Goal: Transaction & Acquisition: Purchase product/service

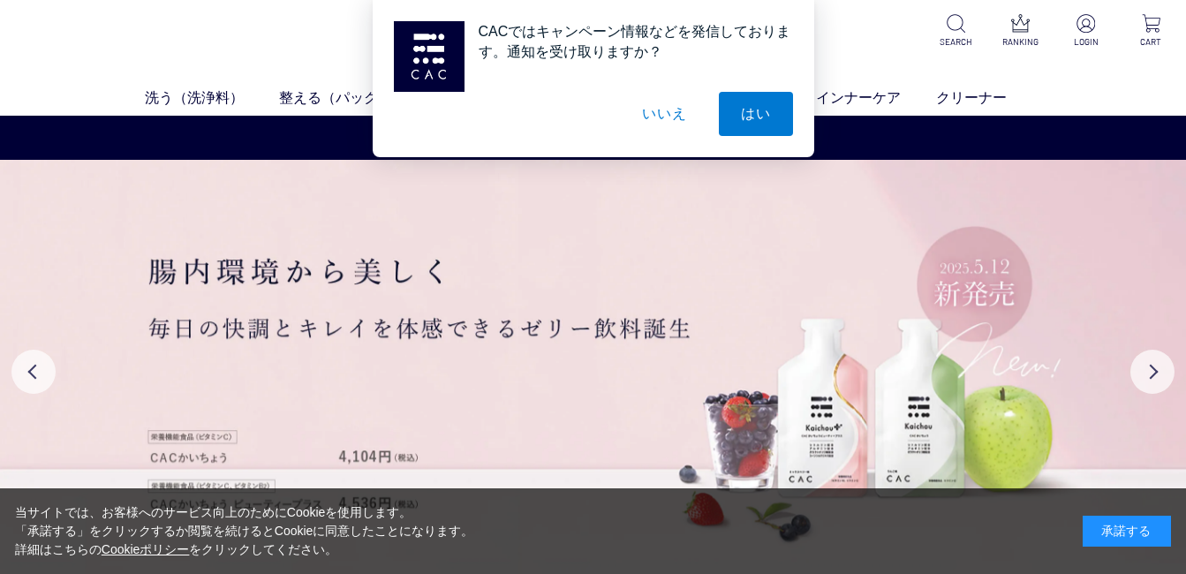
click at [660, 108] on button "いいえ" at bounding box center [664, 114] width 88 height 44
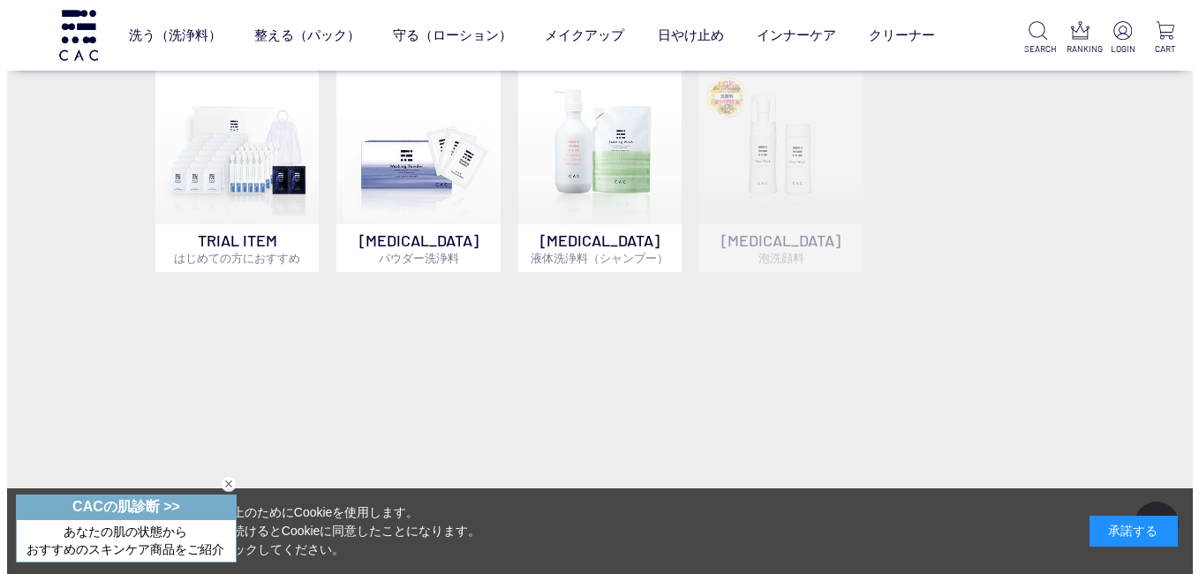
scroll to position [795, 0]
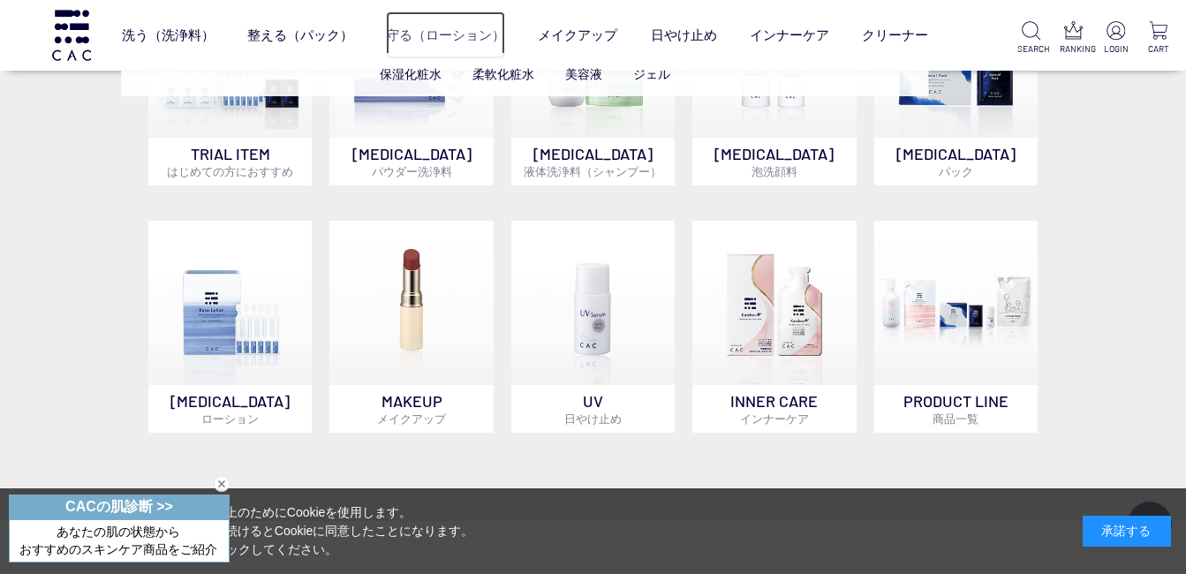
click at [435, 35] on link "守る（ローション）" at bounding box center [445, 34] width 119 height 47
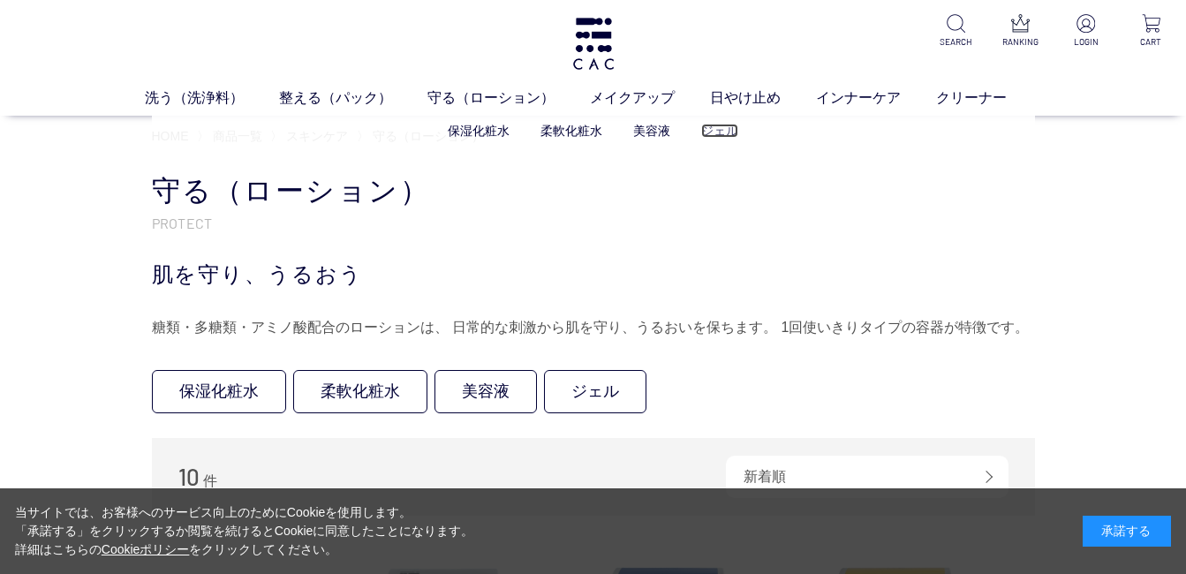
click at [720, 130] on link "ジェル" at bounding box center [719, 131] width 37 height 14
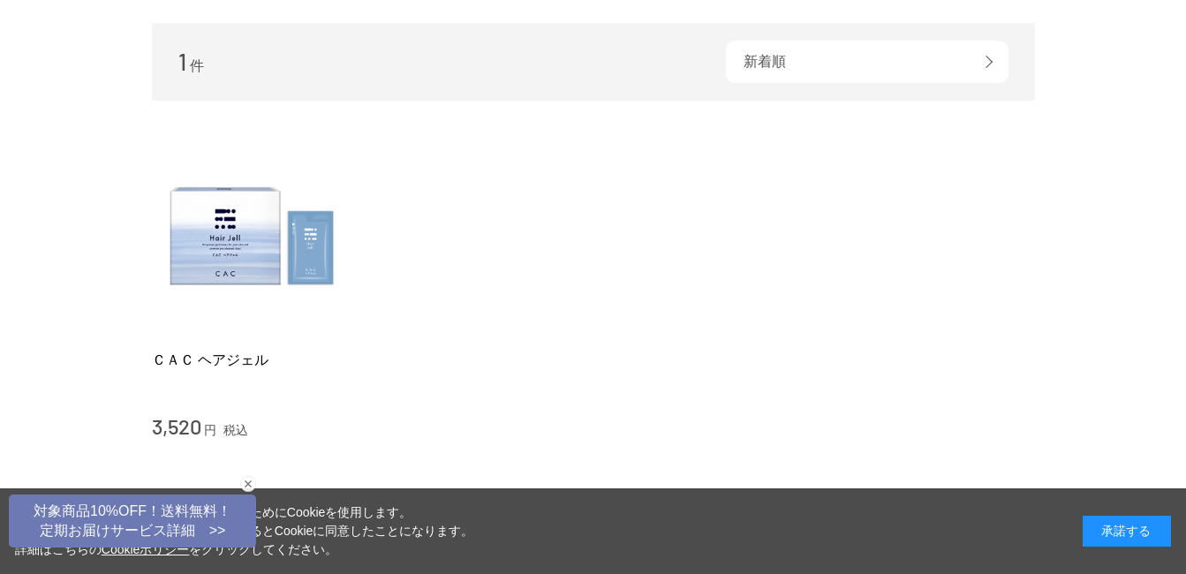
scroll to position [88, 0]
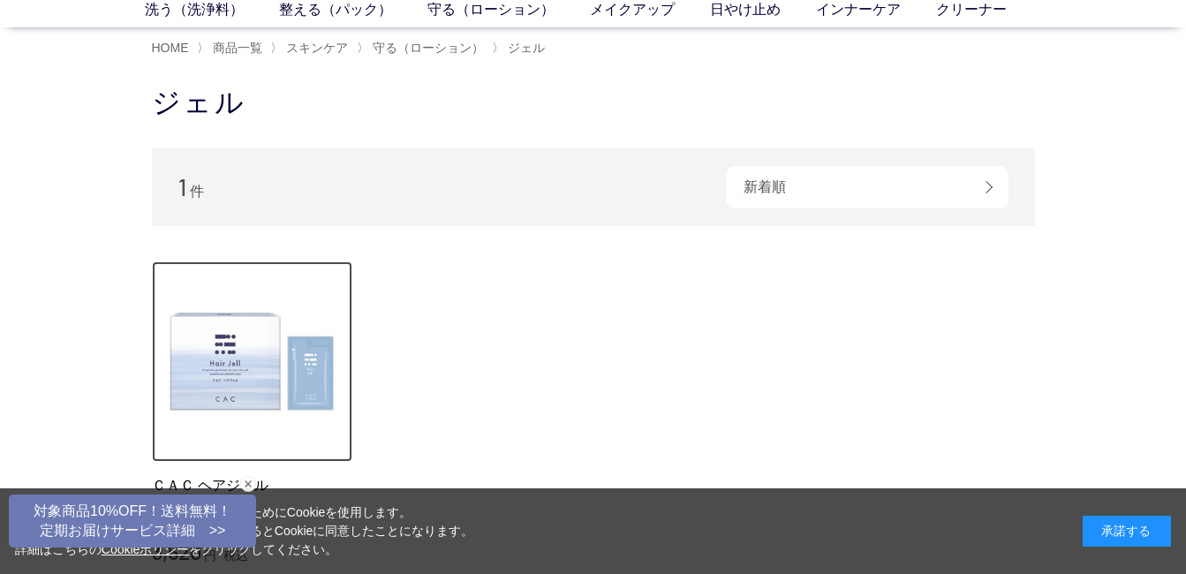
click at [250, 355] on img at bounding box center [252, 361] width 201 height 201
